Goal: Task Accomplishment & Management: Manage account settings

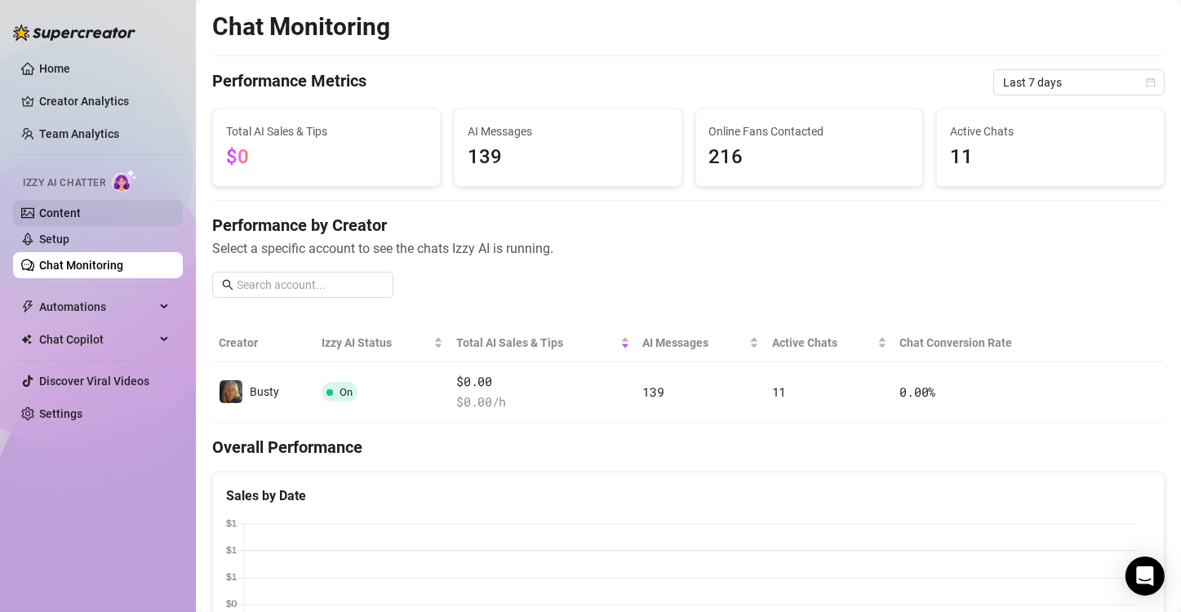
click at [67, 207] on link "Content" at bounding box center [60, 213] width 42 height 13
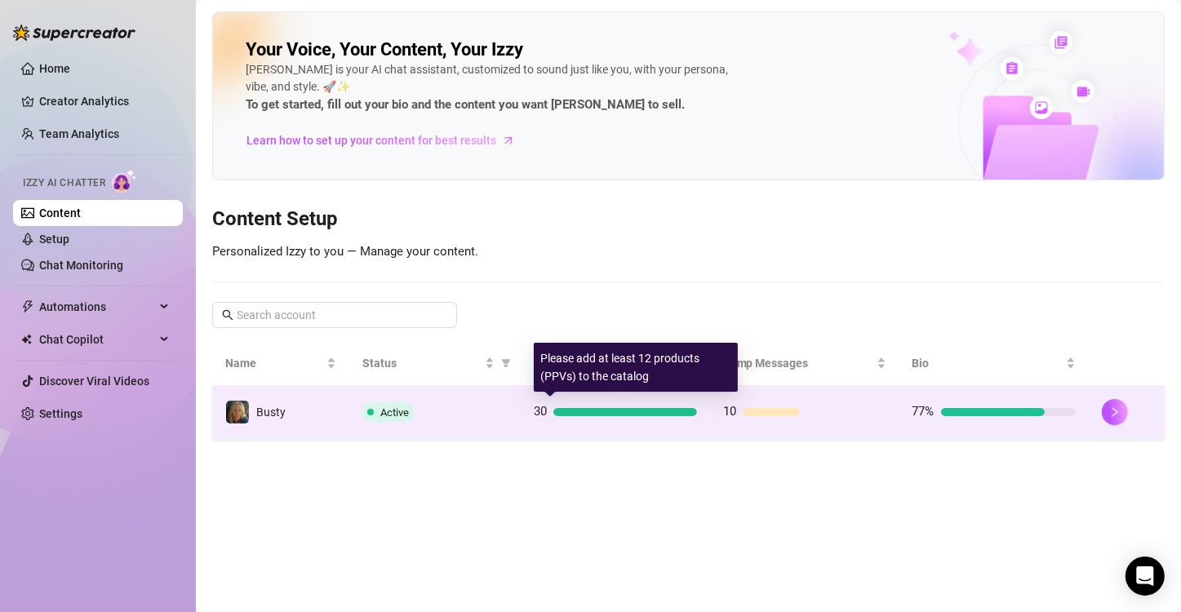
click at [670, 415] on div at bounding box center [625, 412] width 144 height 8
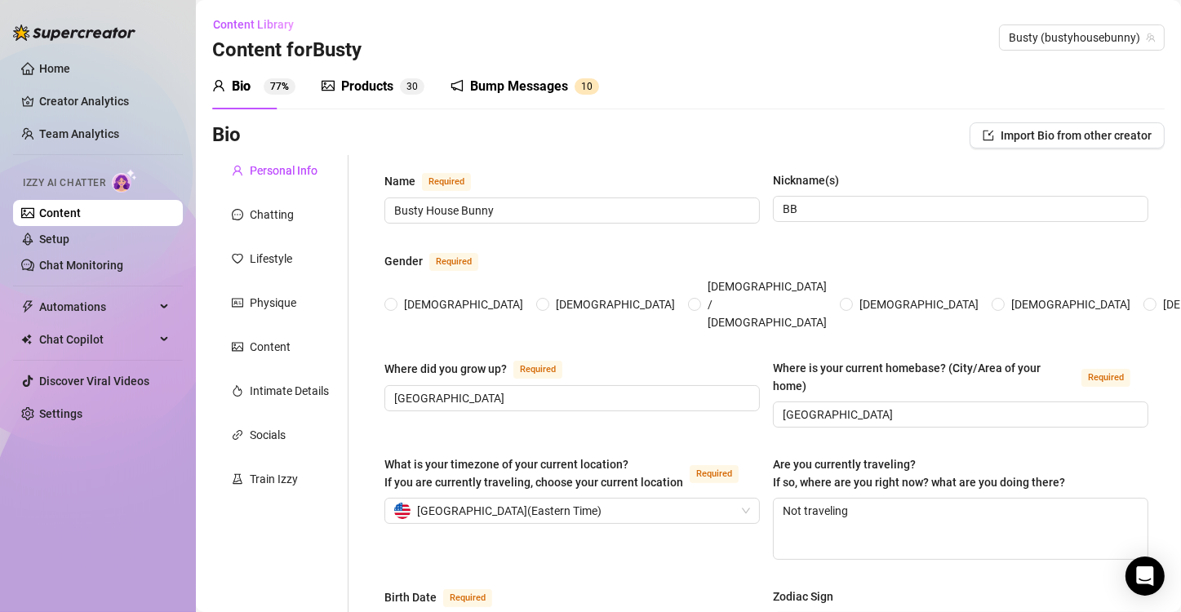
radio input "true"
type input "[DATE]"
click at [501, 87] on div "Bump Messages" at bounding box center [519, 87] width 98 height 20
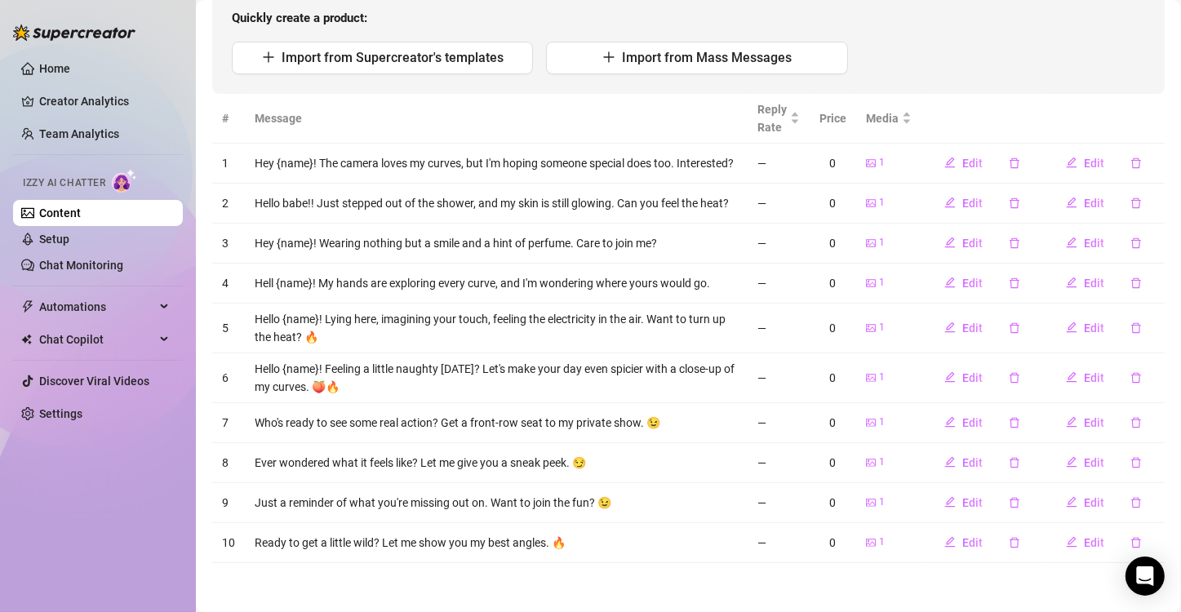
scroll to position [196, 0]
click at [87, 304] on span "Automations" at bounding box center [97, 307] width 116 height 26
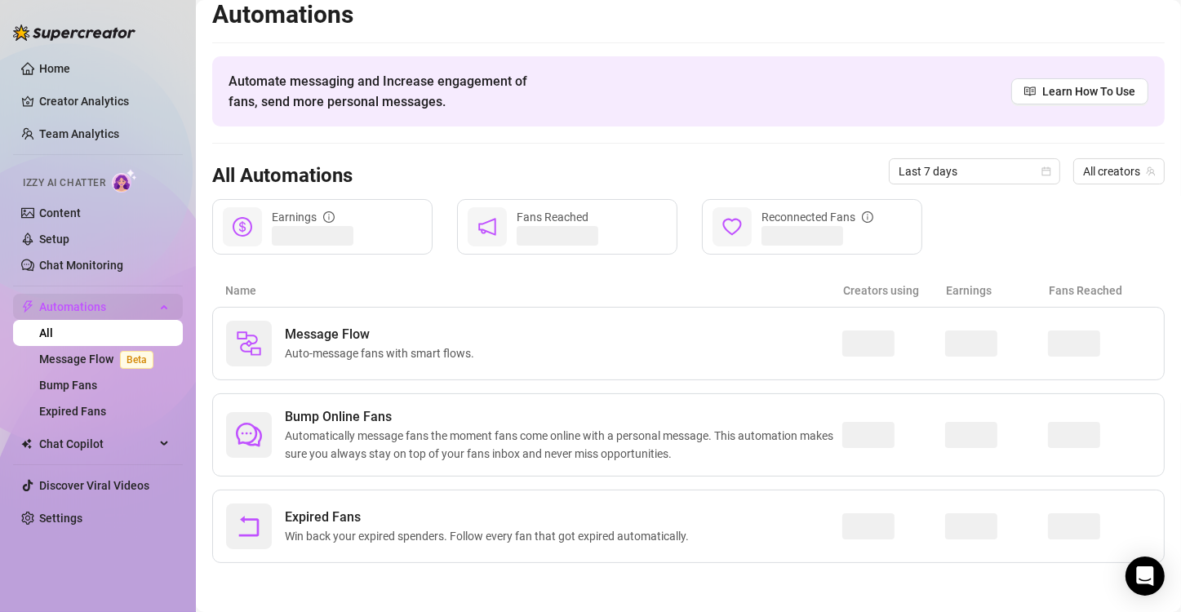
scroll to position [10, 0]
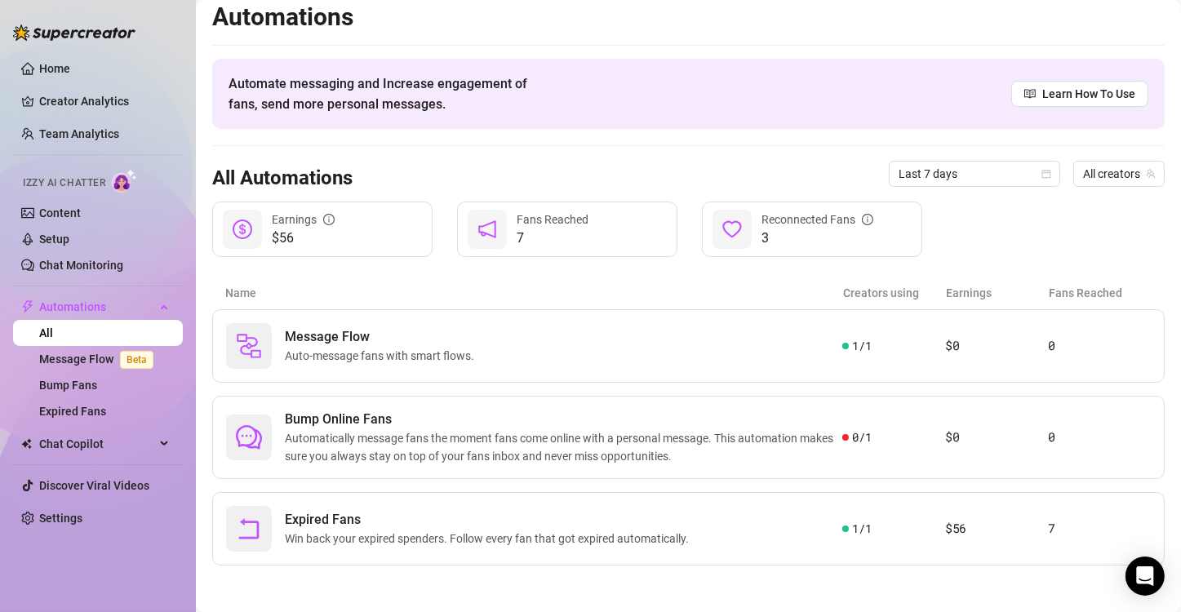
click at [300, 229] on span "$56" at bounding box center [303, 239] width 63 height 20
click at [290, 238] on span "$56" at bounding box center [303, 239] width 63 height 20
click at [433, 533] on span "Win back your expired spenders. Follow every fan that got expired automatically." at bounding box center [490, 539] width 411 height 18
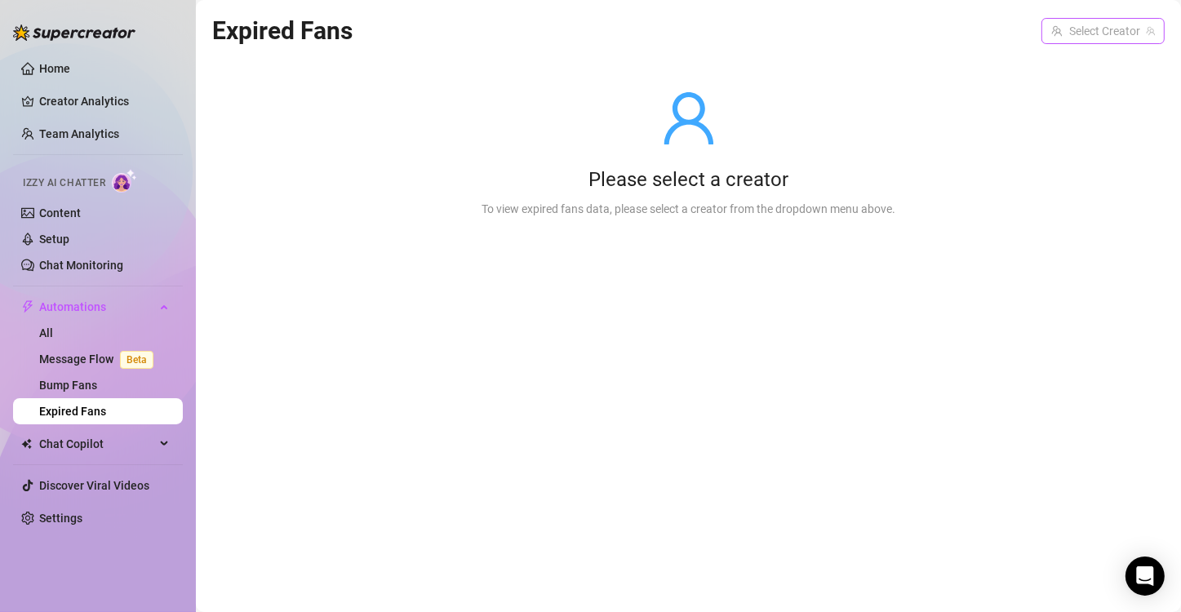
click at [1064, 36] on input "search" at bounding box center [1095, 31] width 89 height 24
click at [1064, 73] on span "( bustyhousebunny )" at bounding box center [1102, 65] width 100 height 18
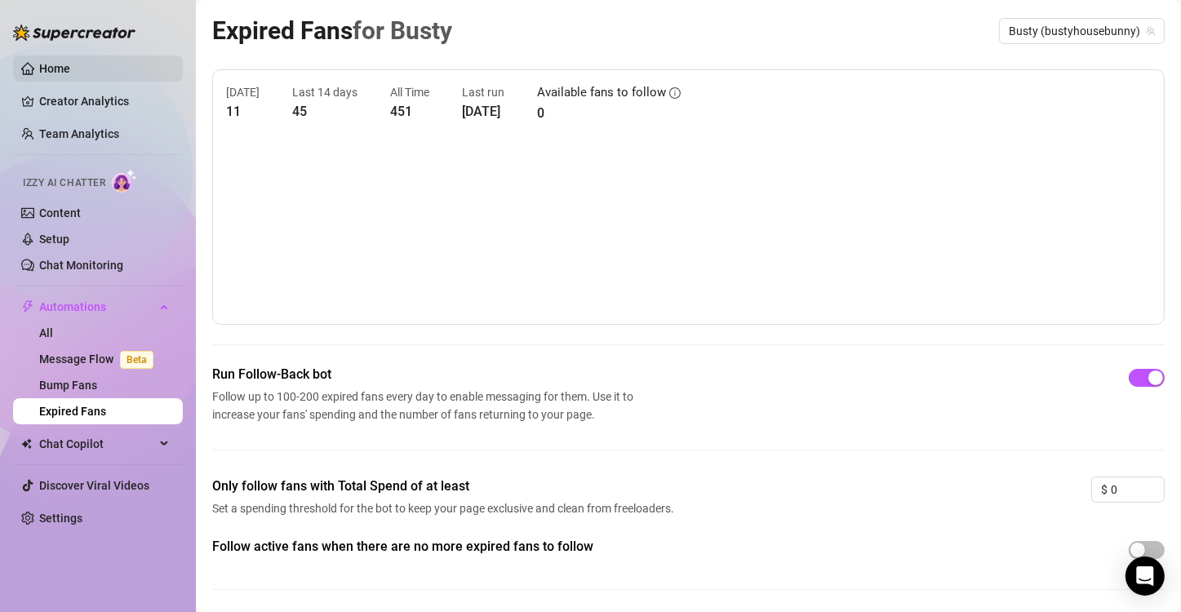
click at [43, 66] on link "Home" at bounding box center [54, 68] width 31 height 13
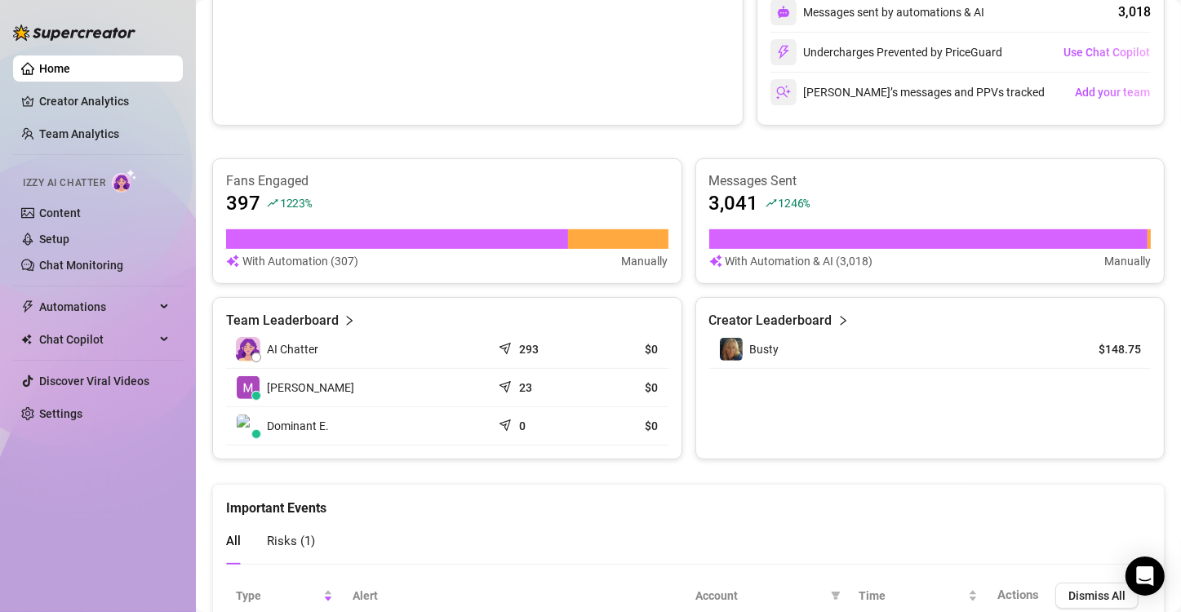
scroll to position [607, 0]
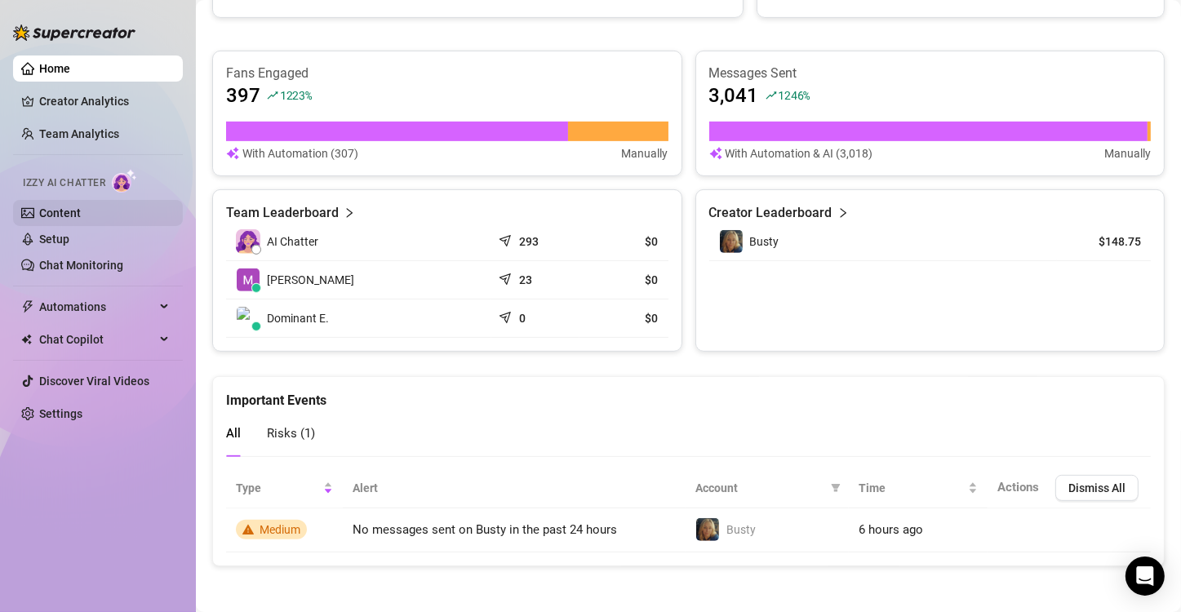
click at [60, 212] on link "Content" at bounding box center [60, 213] width 42 height 13
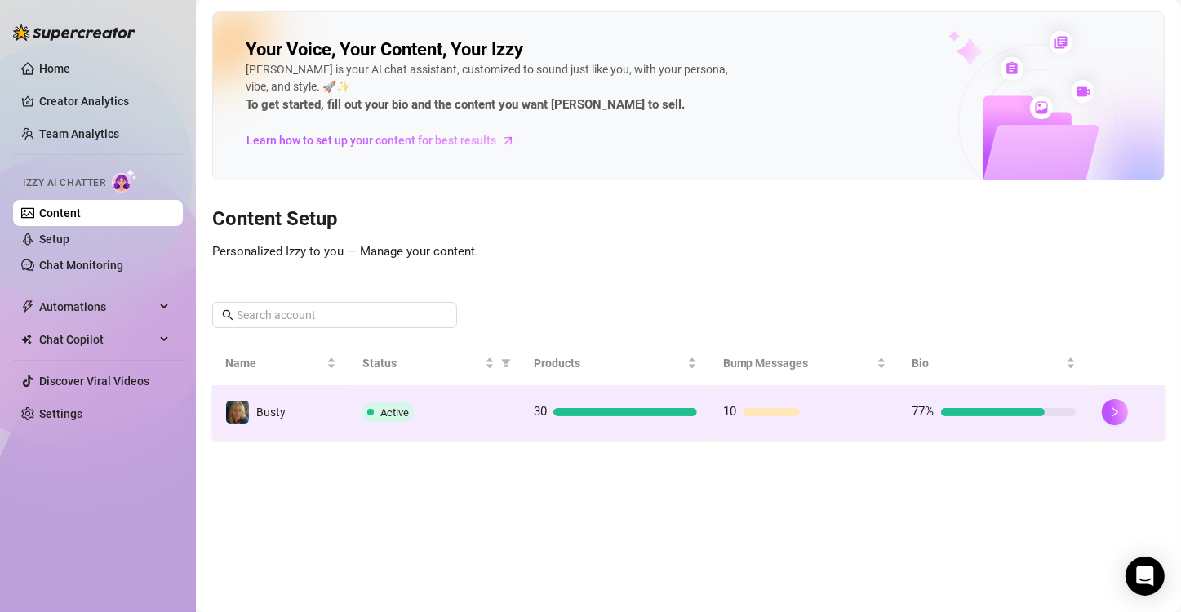
click at [459, 413] on div "Active" at bounding box center [434, 412] width 145 height 20
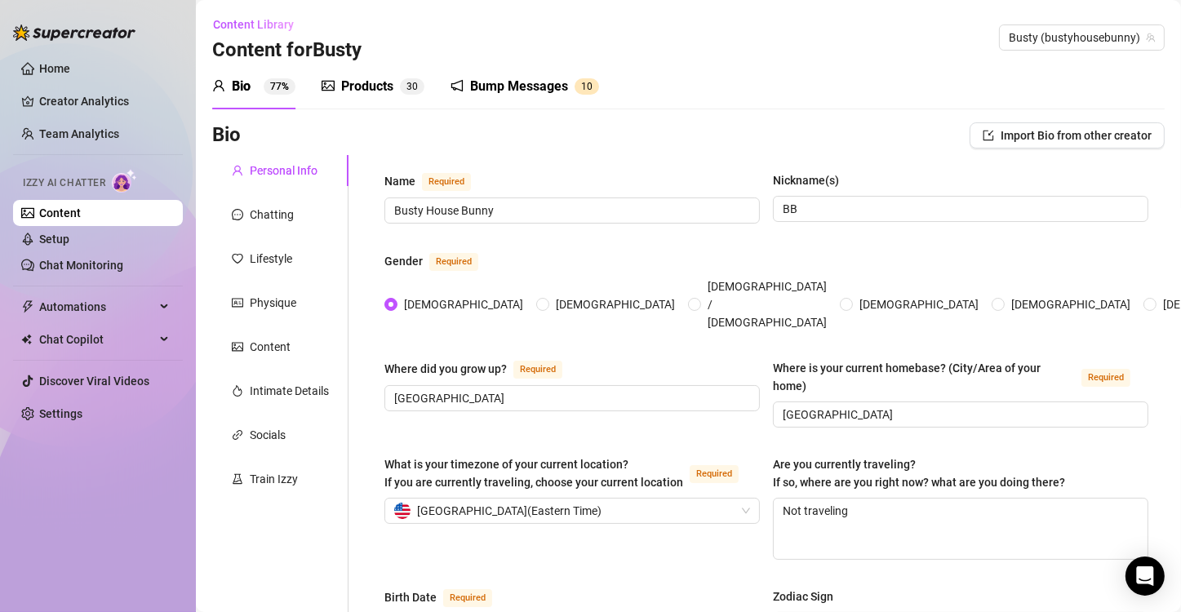
click at [358, 88] on div "Products" at bounding box center [367, 87] width 52 height 20
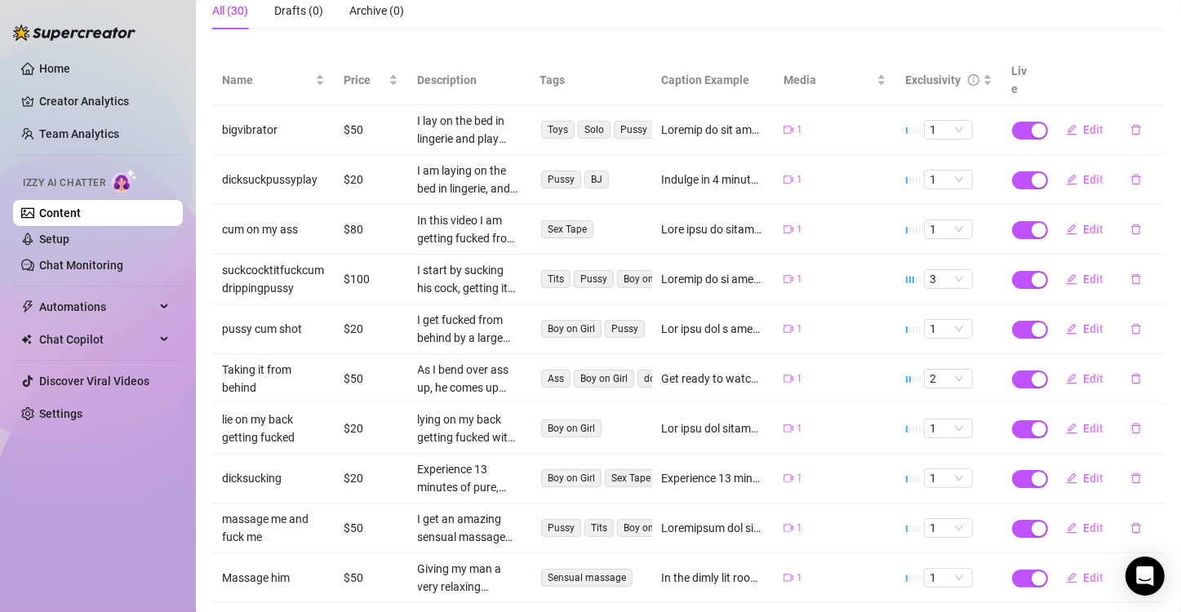
scroll to position [229, 0]
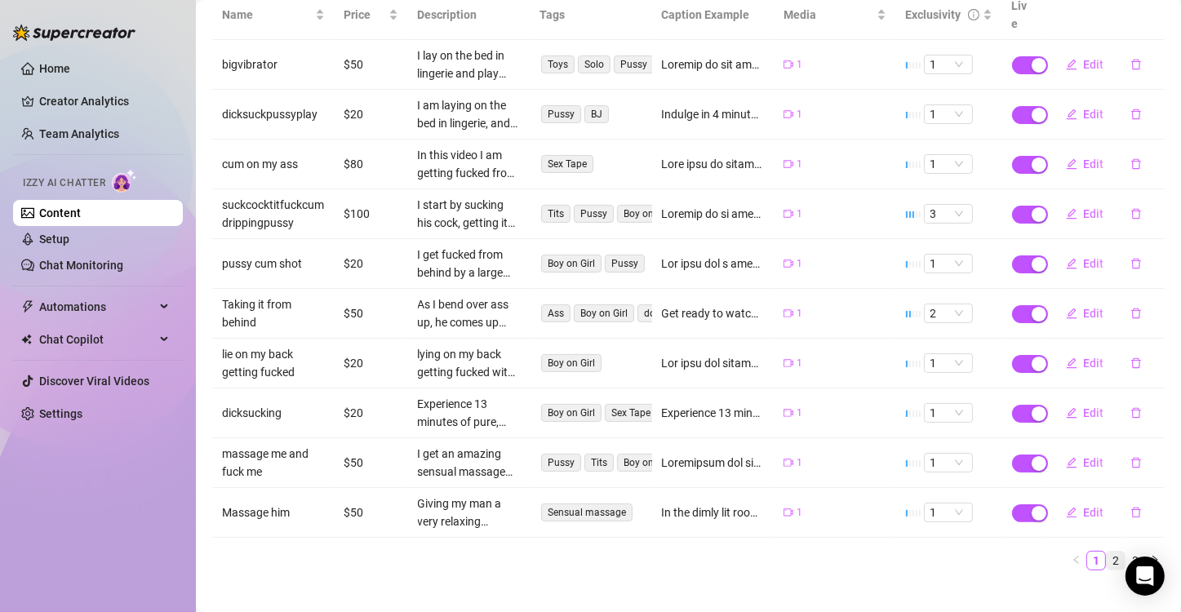
click at [1107, 552] on link "2" at bounding box center [1116, 561] width 18 height 18
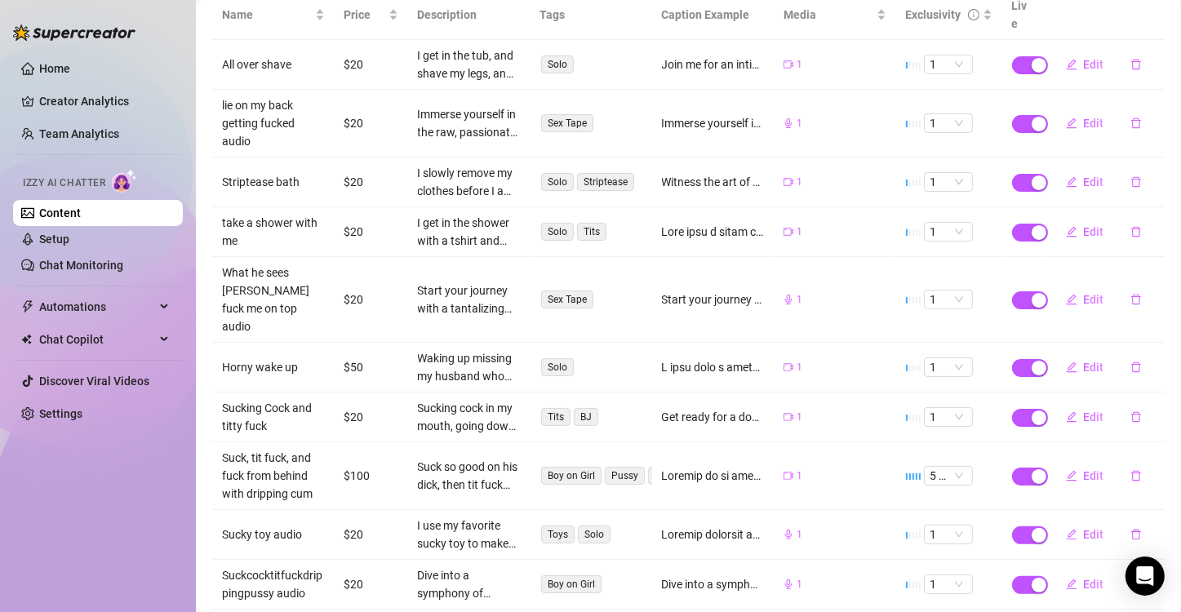
scroll to position [0, 0]
